Goal: Book appointment/travel/reservation

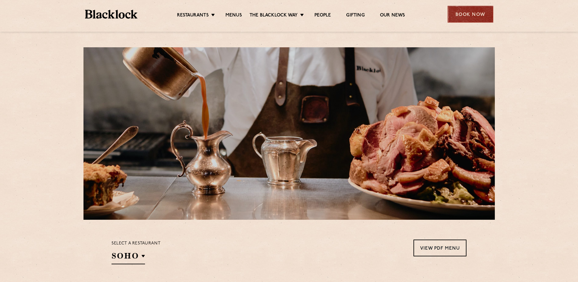
click at [458, 17] on div "Book Now" at bounding box center [471, 14] width 46 height 17
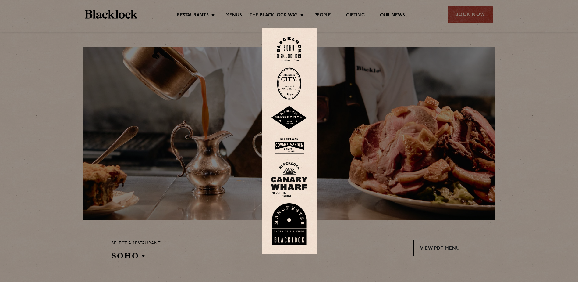
click at [294, 216] on img at bounding box center [289, 224] width 37 height 42
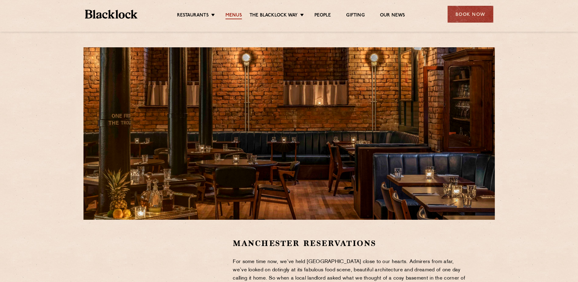
click at [240, 15] on link "Menus" at bounding box center [233, 15] width 16 height 7
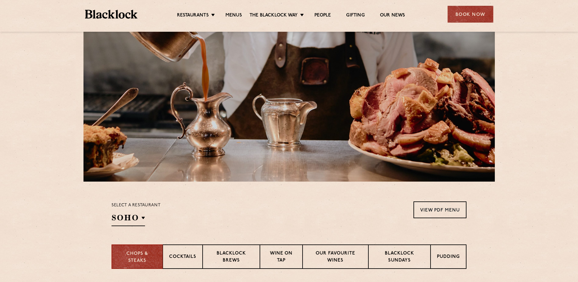
scroll to position [122, 0]
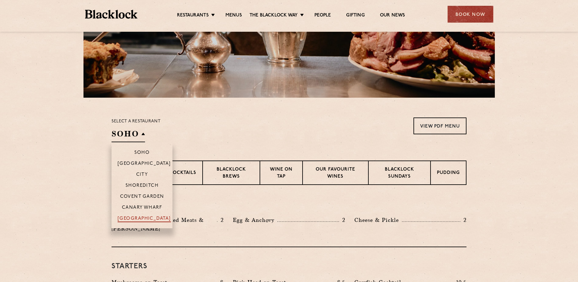
click at [143, 216] on p "[GEOGRAPHIC_DATA]" at bounding box center [144, 219] width 53 height 6
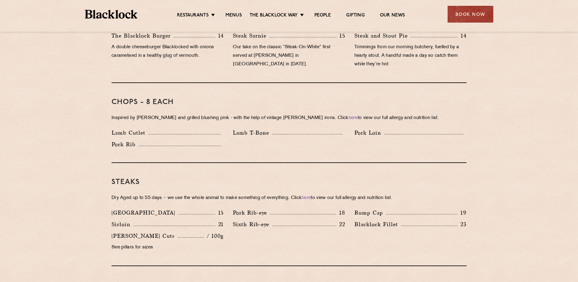
scroll to position [457, 0]
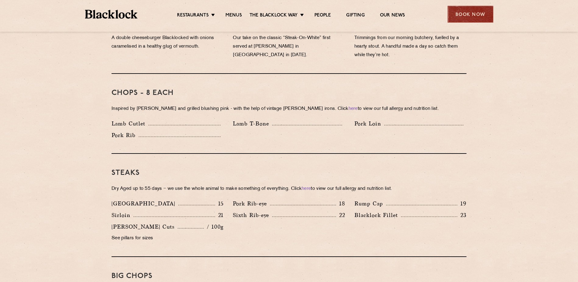
click at [468, 18] on div "Book Now" at bounding box center [471, 14] width 46 height 17
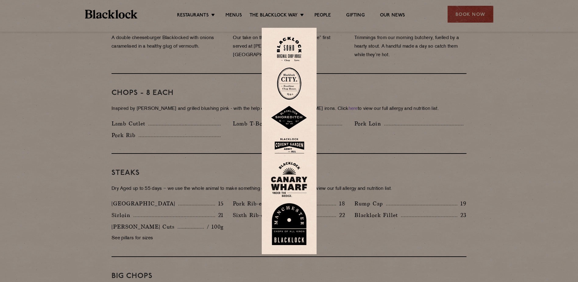
click at [291, 222] on img at bounding box center [289, 224] width 37 height 42
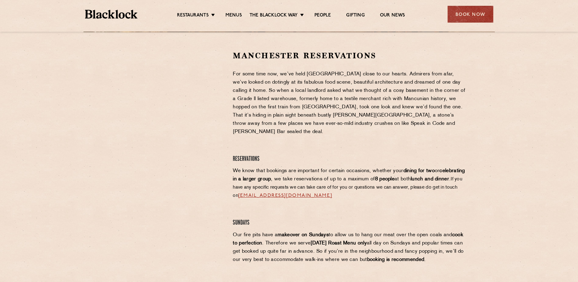
scroll to position [122, 0]
